Goal: Information Seeking & Learning: Learn about a topic

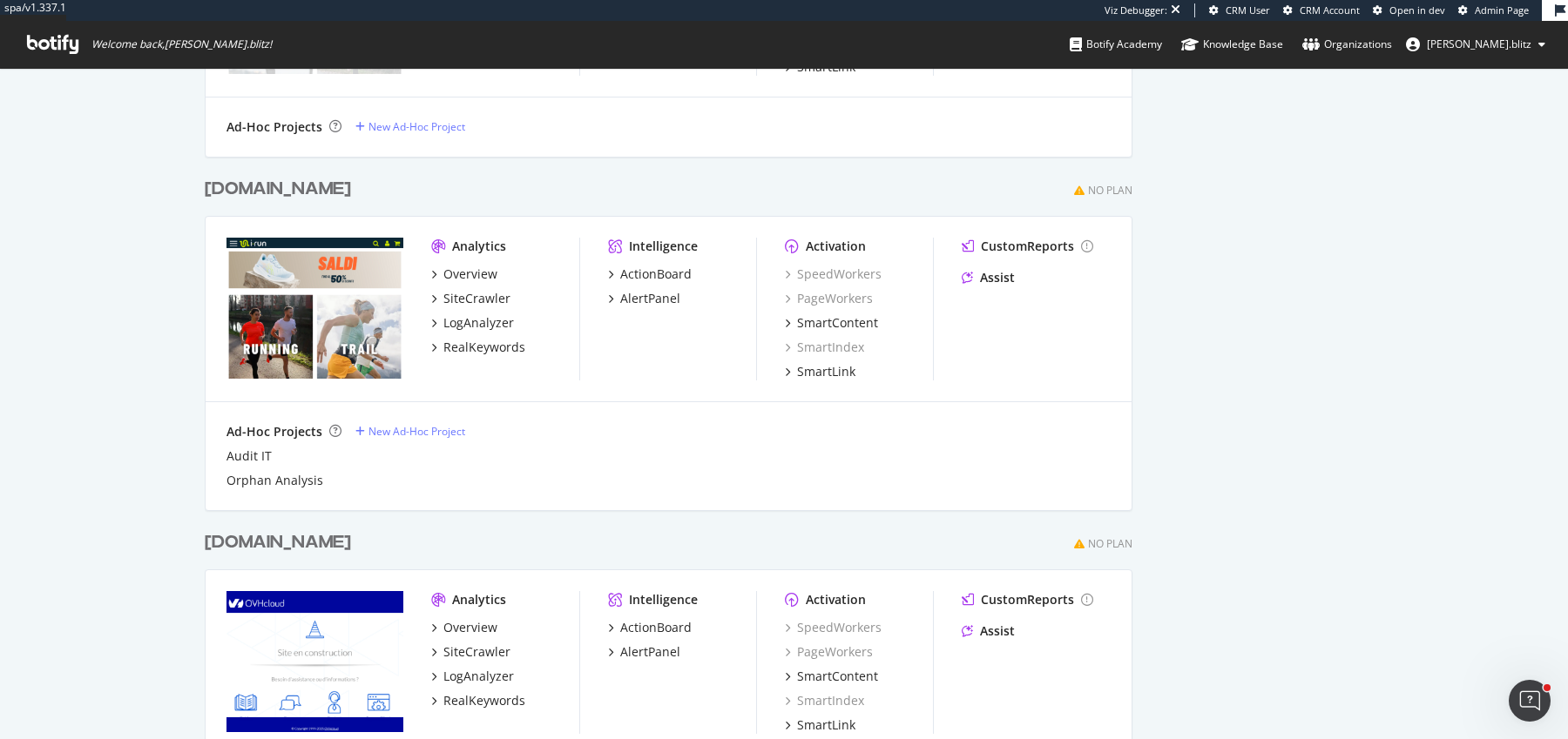
scroll to position [1315, 0]
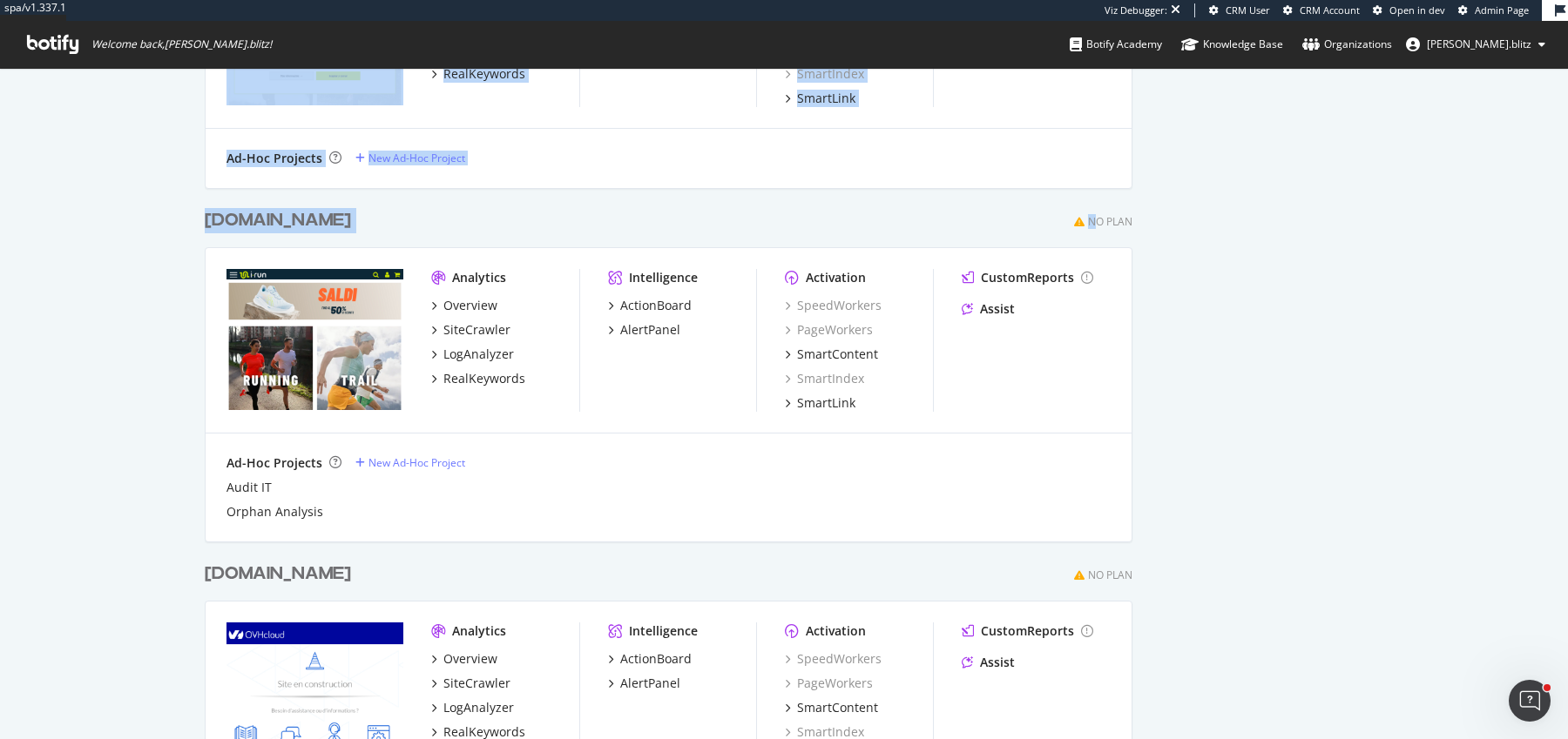
drag, startPoint x: 1093, startPoint y: 220, endPoint x: 1175, endPoint y: 220, distance: 82.0
click at [1167, 220] on div "My Web Properties Most recent crawl Demo Web Property [DOMAIN_NAME] Pro Analyti…" at bounding box center [784, 118] width 1568 height 2730
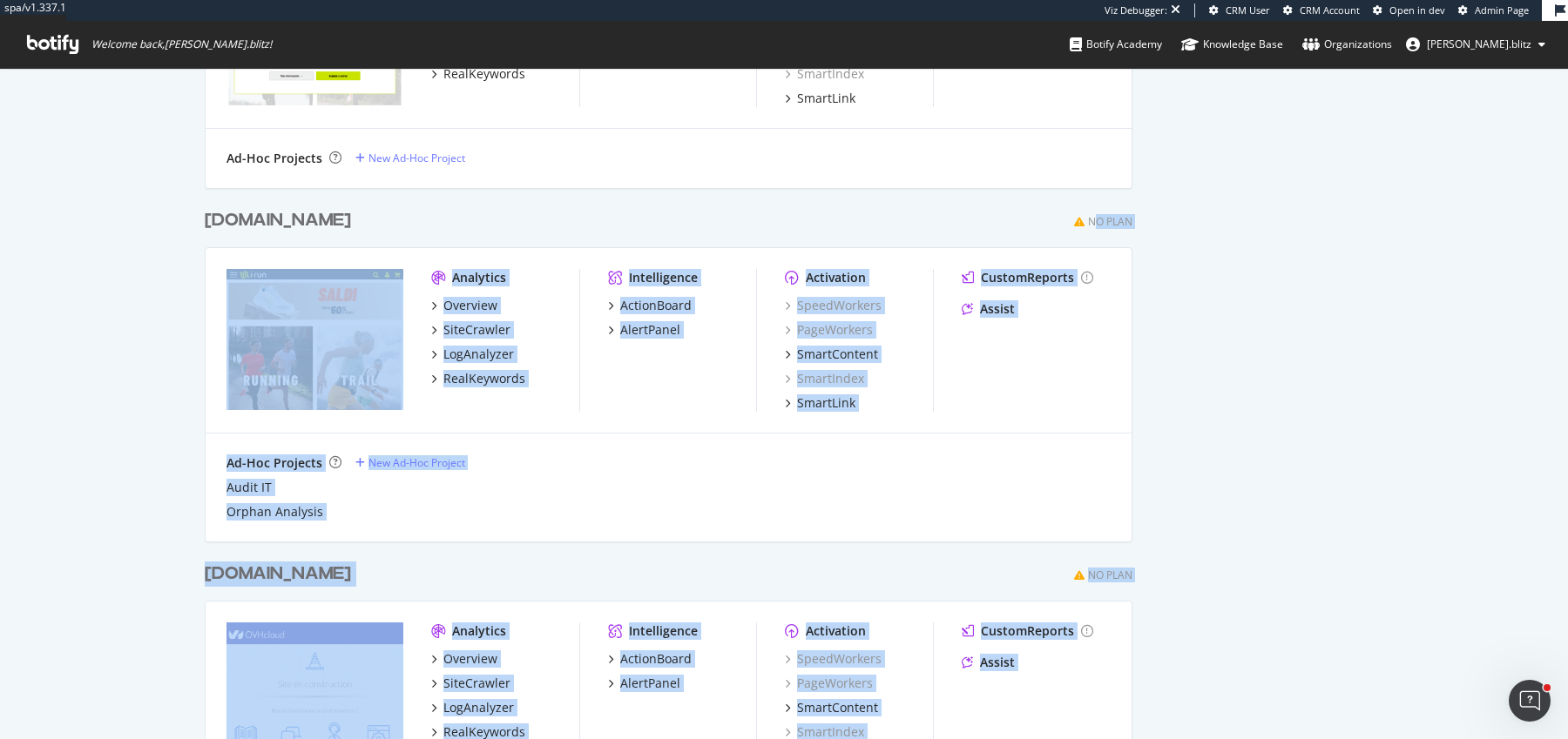
click at [1175, 220] on div "Organization Settings Owners [PERSON_NAME][EMAIL_ADDRESS][DOMAIN_NAME] [DOMAIN_…" at bounding box center [1265, 117] width 196 height 2675
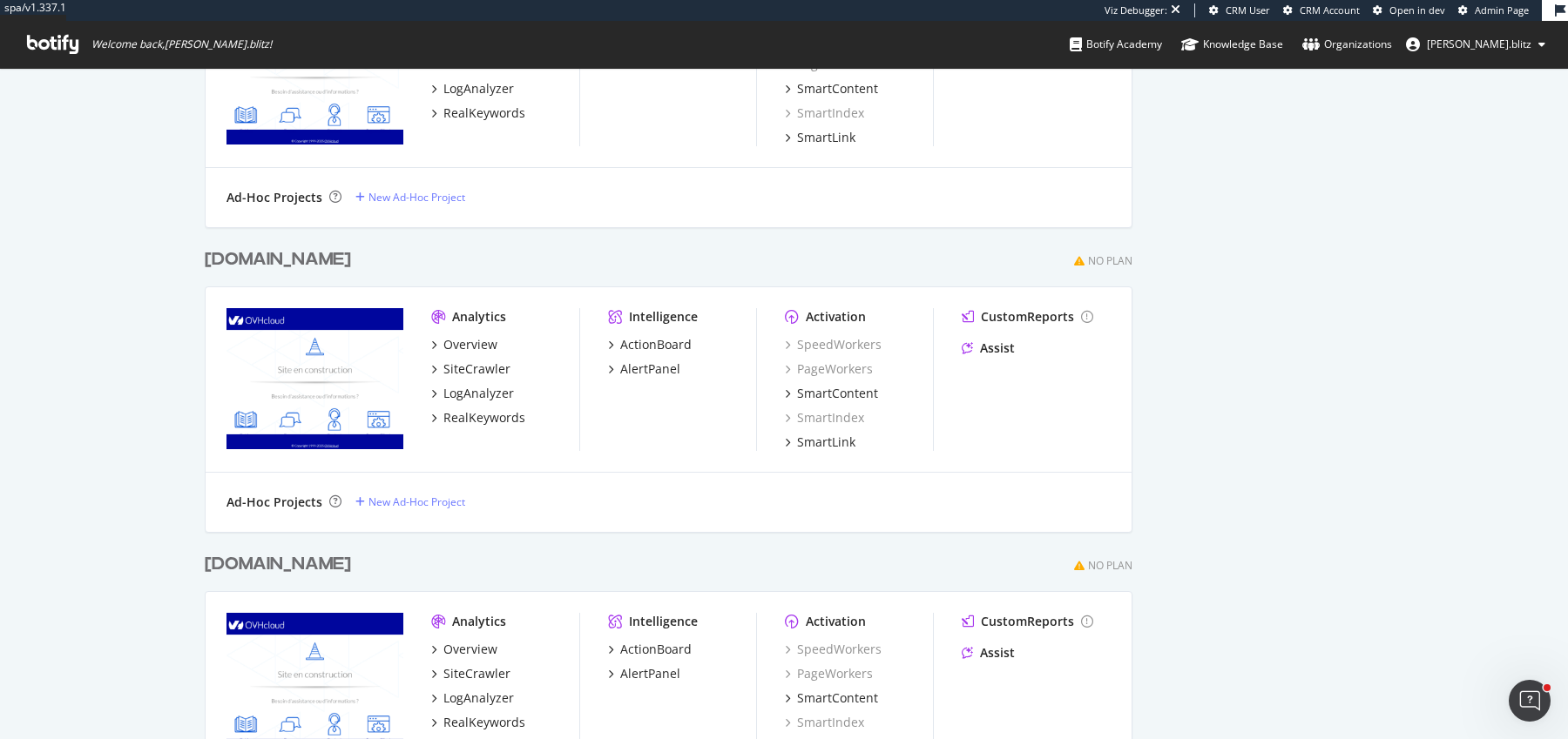
scroll to position [1931, 0]
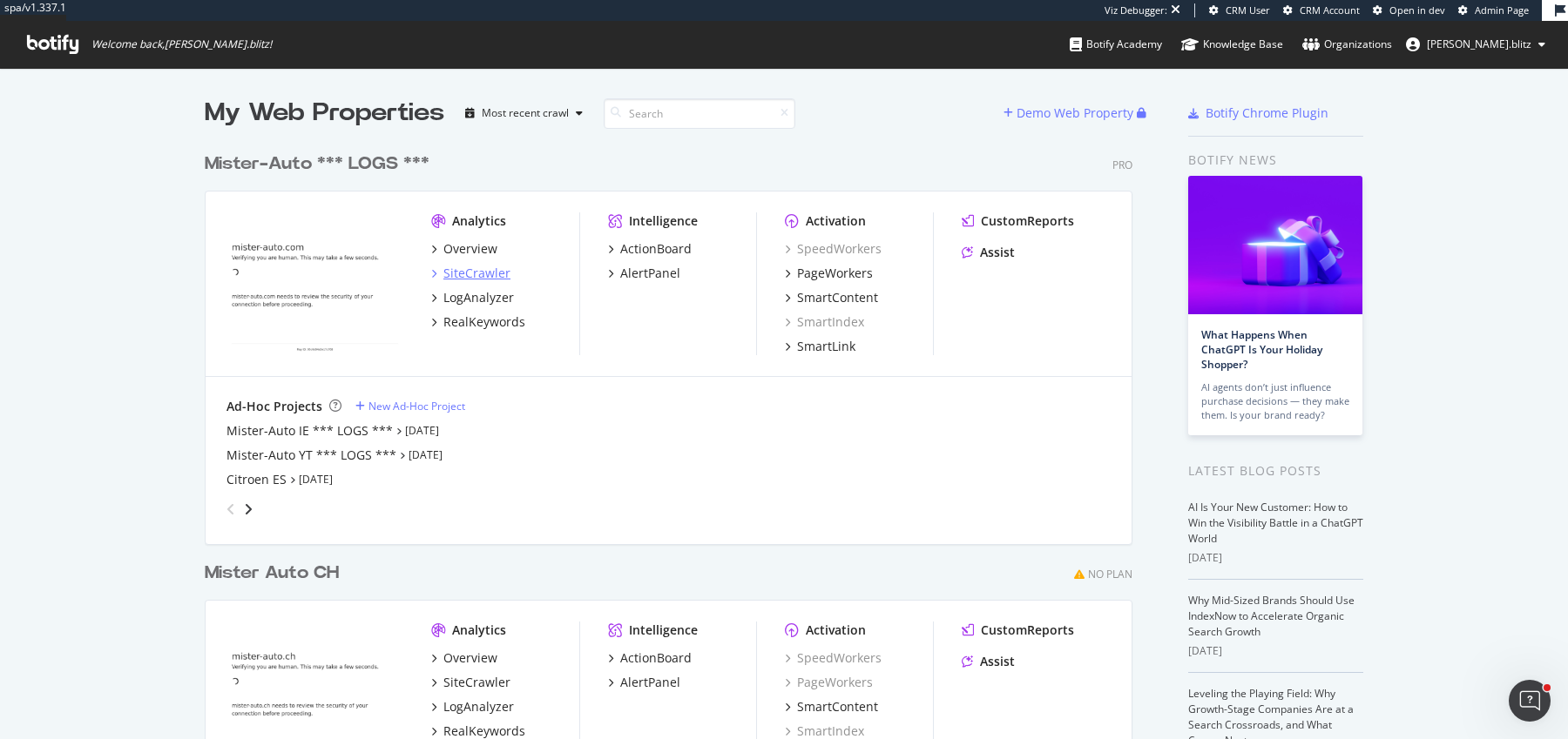
click at [470, 272] on div "SiteCrawler" at bounding box center [477, 273] width 67 height 17
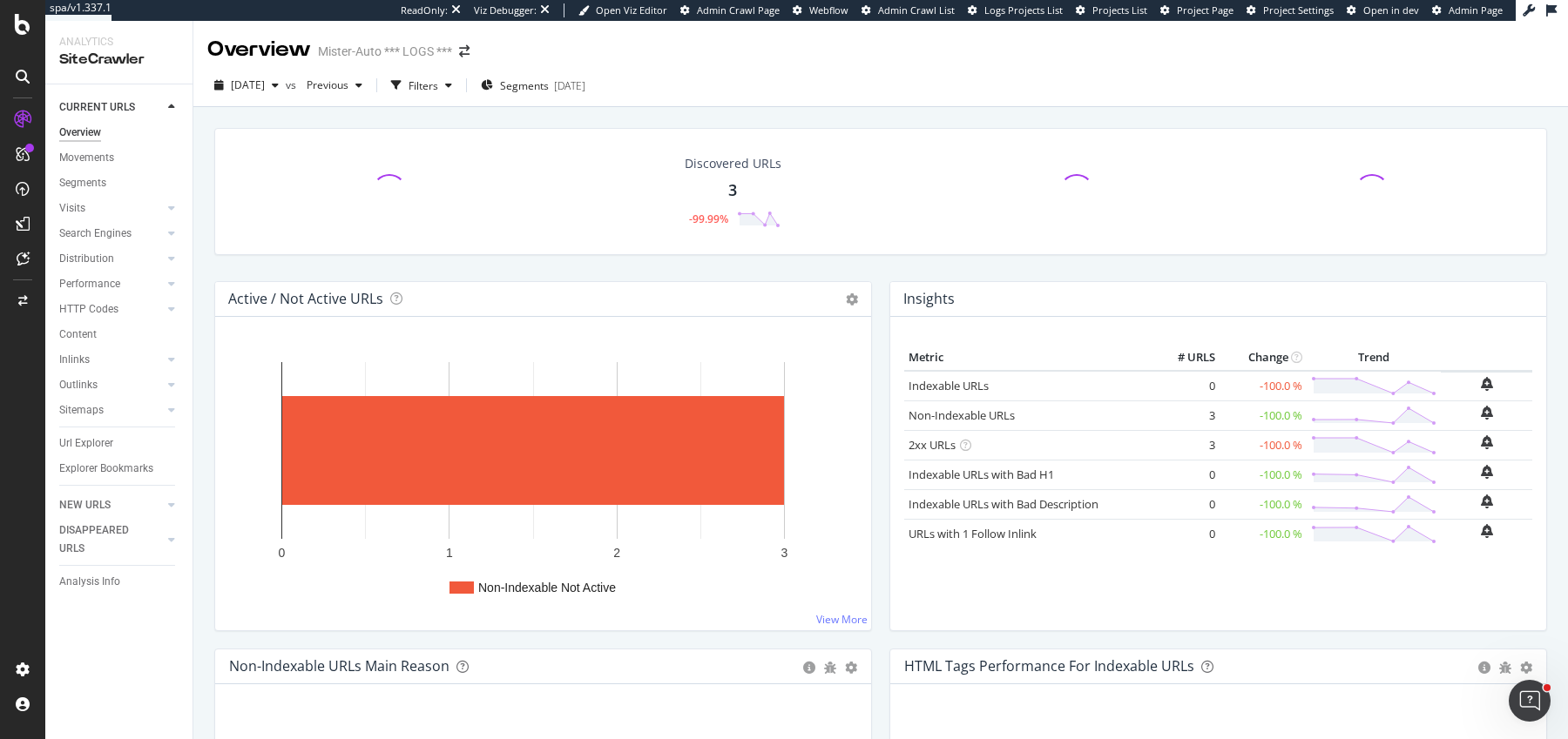
click at [282, 99] on div "2025 Aug. 25th vs Previous Filters Segments 2024-11-14" at bounding box center [880, 88] width 1374 height 35
click at [279, 92] on div "2025 Aug. 25th" at bounding box center [246, 86] width 78 height 26
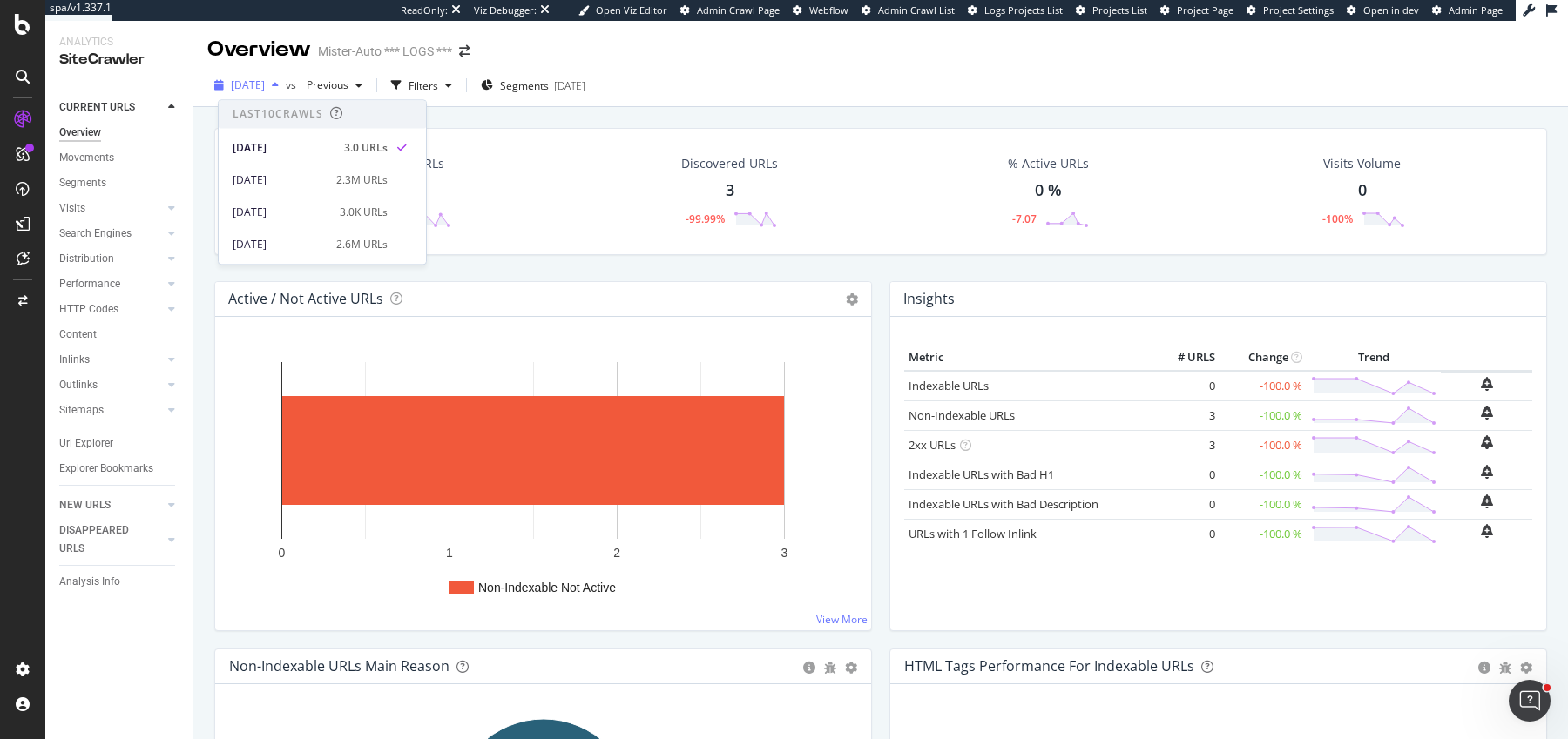
click at [285, 96] on div "2025 Aug. 25th" at bounding box center [246, 86] width 78 height 26
click at [268, 99] on button "2025 Aug. 25th" at bounding box center [246, 86] width 78 height 28
click at [265, 169] on div "2025 Aug. 17th 2.3M URLs" at bounding box center [322, 180] width 207 height 25
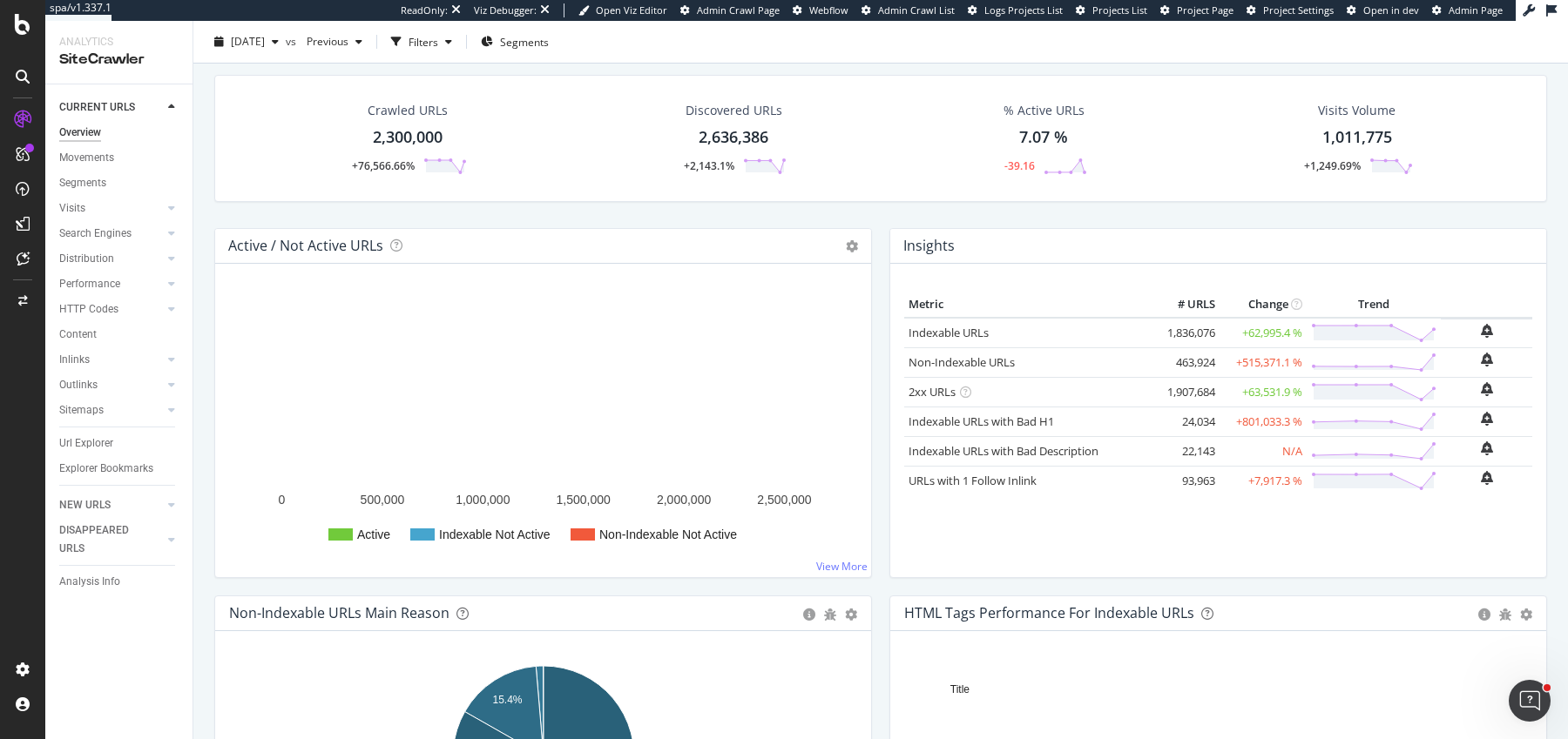
scroll to position [55, 0]
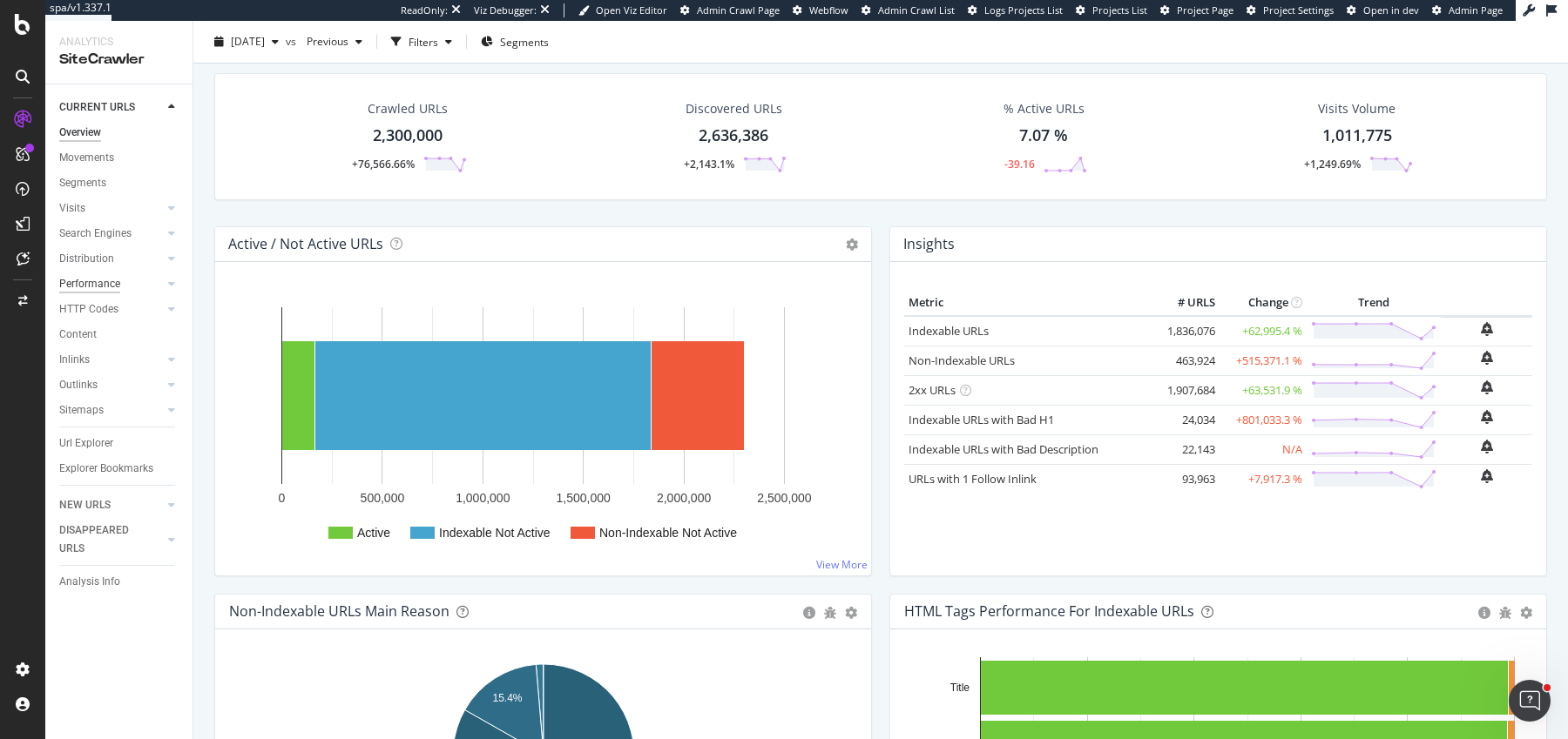
click at [97, 288] on div "Performance" at bounding box center [89, 283] width 61 height 18
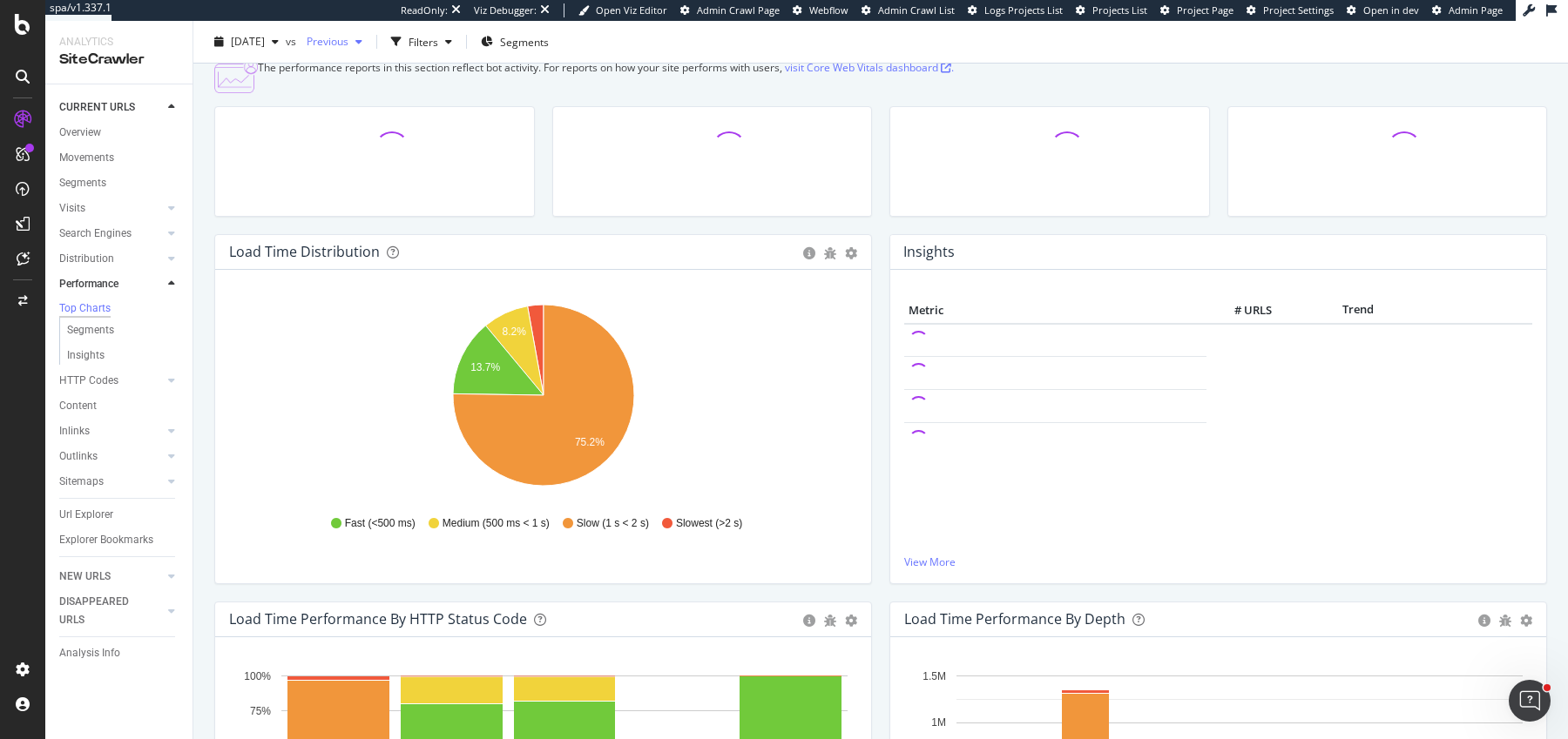
click at [348, 36] on span "Previous" at bounding box center [324, 41] width 49 height 15
click at [396, 128] on div "2025 Jan. 27th 2.5M URLs" at bounding box center [429, 139] width 207 height 25
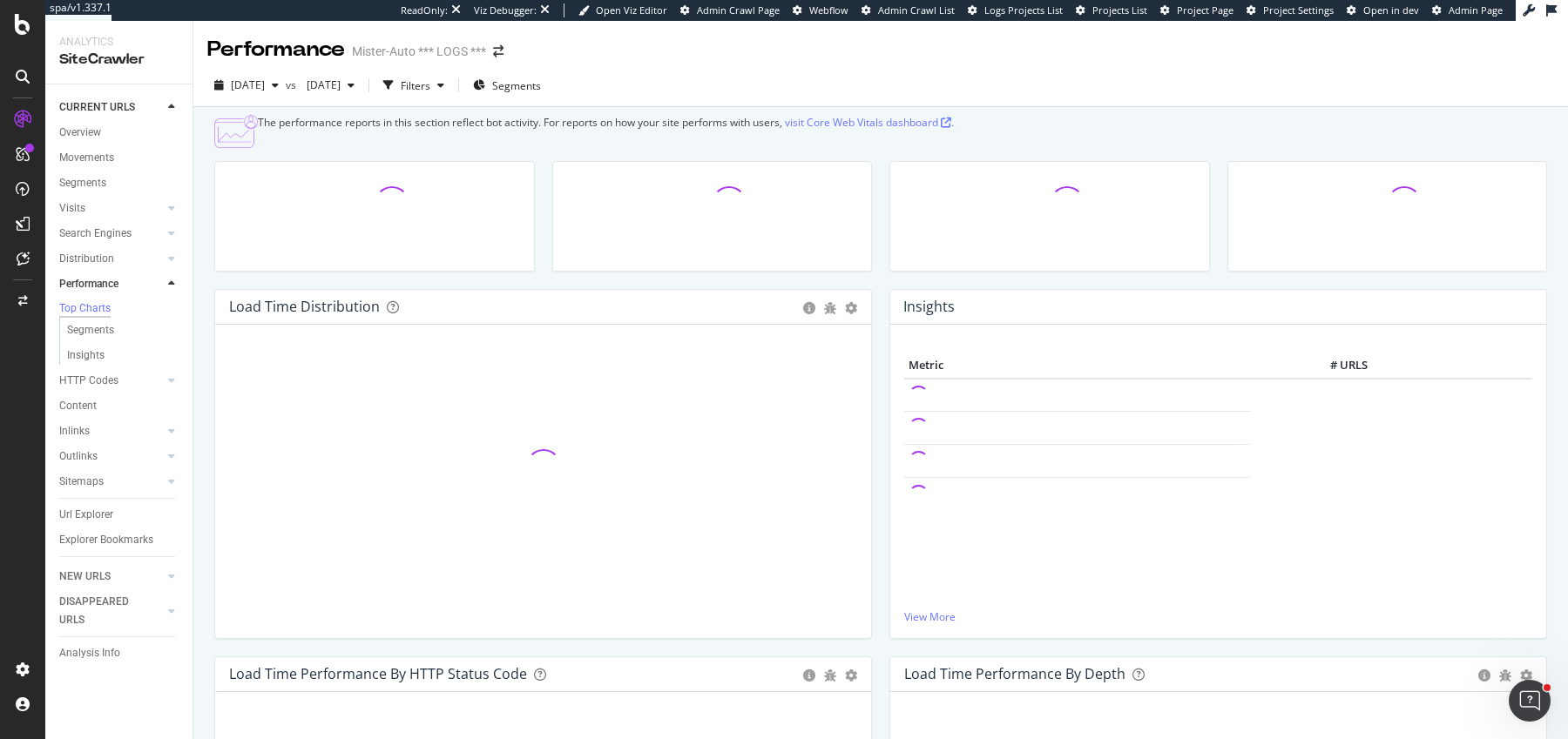
click at [877, 289] on div at bounding box center [712, 225] width 338 height 128
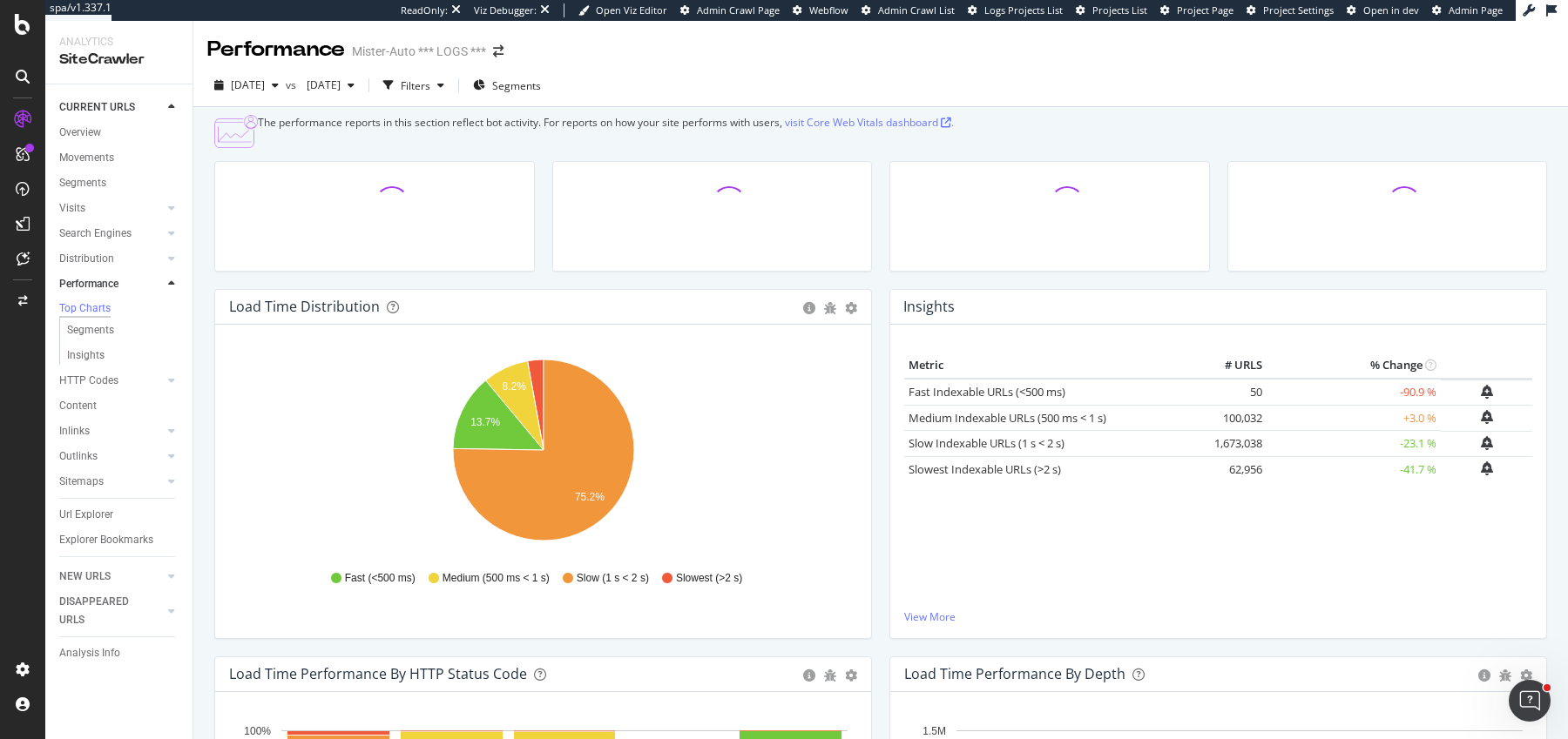
click at [1238, 458] on td "1,673,038" at bounding box center [1232, 444] width 70 height 26
click at [883, 441] on div "Insights × Close Chart performance-insight-panel - API Requests List Area Type …" at bounding box center [1218, 473] width 675 height 367
